Goal: Task Accomplishment & Management: Use online tool/utility

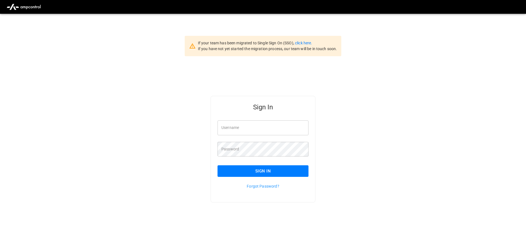
type input "**********"
click at [273, 169] on button "Sign In" at bounding box center [263, 172] width 91 height 12
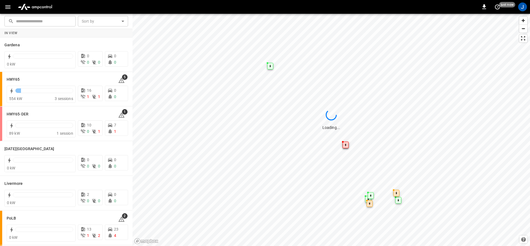
click at [7, 7] on icon "button" at bounding box center [7, 7] width 5 height 4
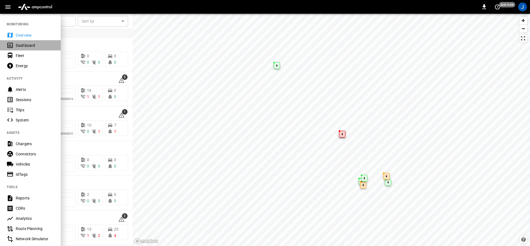
click at [12, 47] on icon at bounding box center [10, 45] width 7 height 7
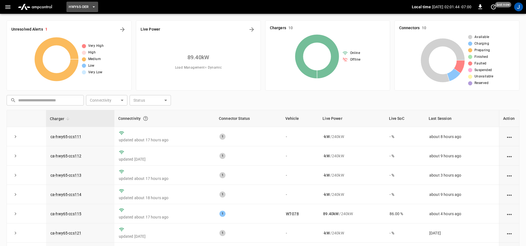
click at [88, 6] on span "HWY65-DER" at bounding box center [79, 7] width 20 height 6
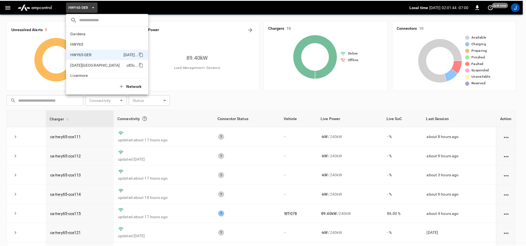
scroll to position [19, 0]
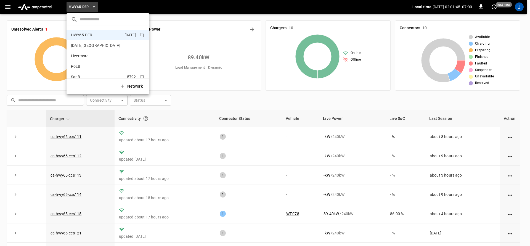
click at [84, 75] on li "SanB 5792 ..." at bounding box center [108, 77] width 83 height 10
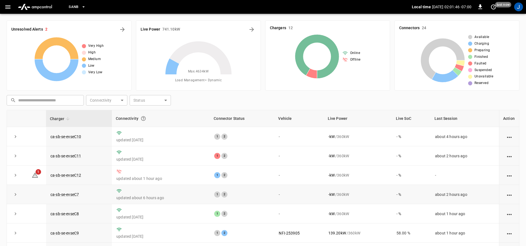
scroll to position [80, 0]
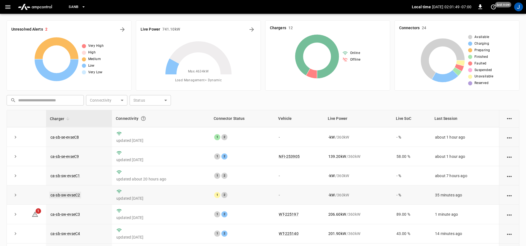
click at [68, 193] on link "ca-sb-sw-evseC2" at bounding box center [65, 195] width 32 height 7
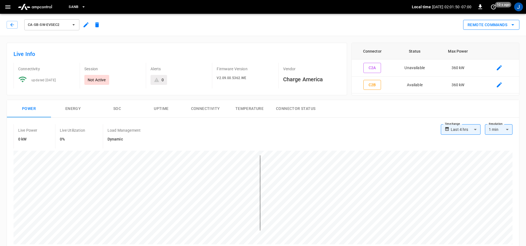
click at [497, 25] on button "Remote Commands" at bounding box center [492, 25] width 56 height 10
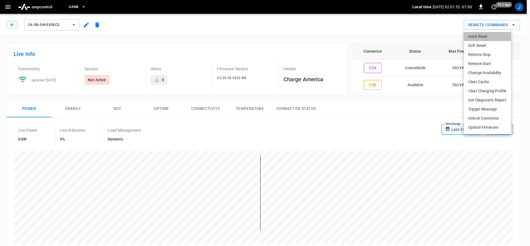
click at [478, 39] on li "Hard Reset" at bounding box center [487, 36] width 47 height 9
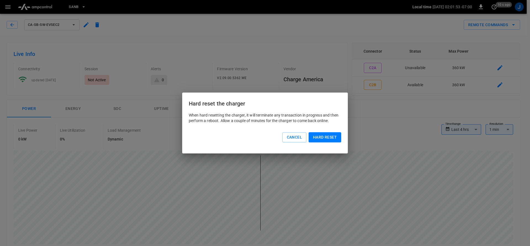
click at [324, 137] on button "Hard reset" at bounding box center [324, 137] width 33 height 10
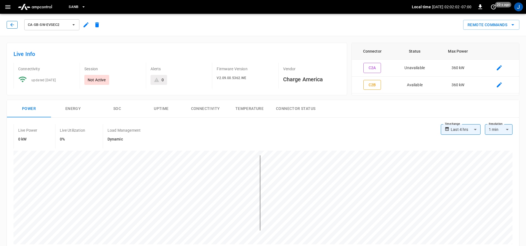
click at [9, 25] on icon "button" at bounding box center [12, 25] width 6 height 6
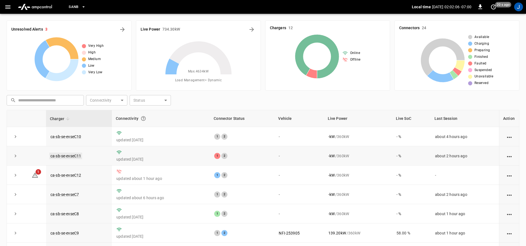
click at [73, 155] on link "ca-sb-se-evseC11" at bounding box center [65, 156] width 33 height 7
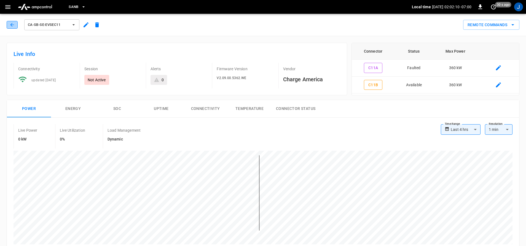
click at [15, 26] on button "button" at bounding box center [12, 25] width 11 height 8
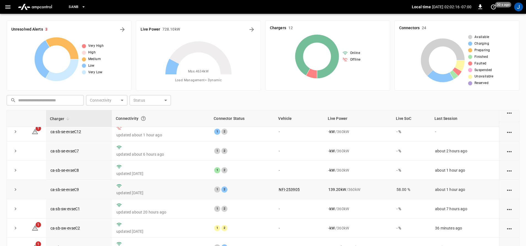
scroll to position [53, 0]
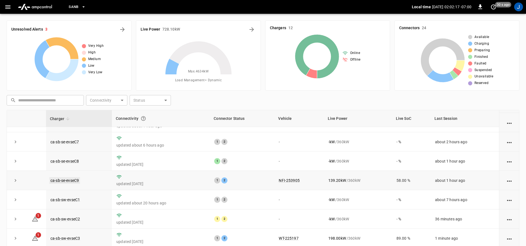
click at [72, 182] on link "ca-sb-se-evseC9" at bounding box center [64, 180] width 31 height 7
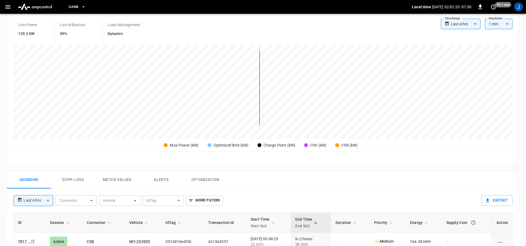
scroll to position [110, 0]
